Goal: Book appointment/travel/reservation

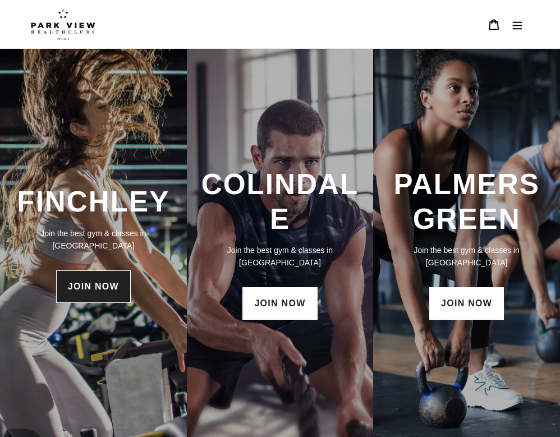
click at [95, 286] on link "JOIN NOW" at bounding box center [93, 286] width 75 height 33
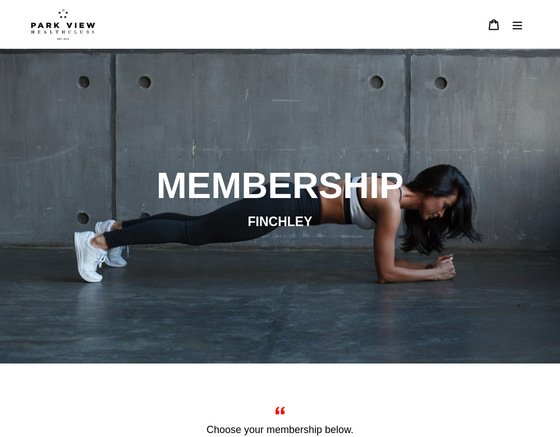
click at [517, 24] on icon "Menu" at bounding box center [517, 24] width 11 height 11
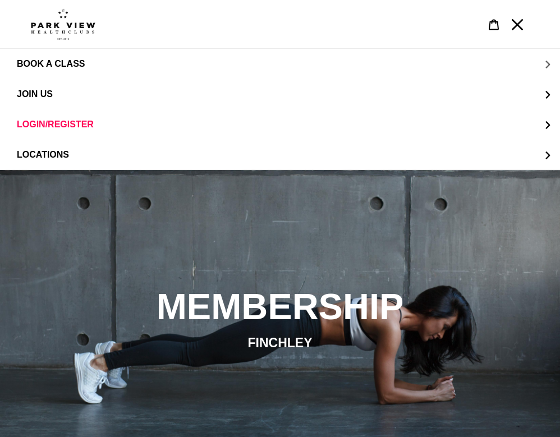
click at [56, 64] on span "BOOK A CLASS" at bounding box center [51, 64] width 68 height 10
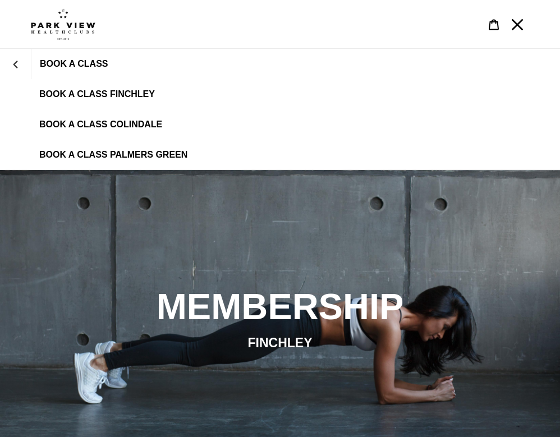
click at [95, 93] on span "BOOK A CLASS FINCHLEY" at bounding box center [97, 94] width 116 height 10
